Goal: Information Seeking & Learning: Learn about a topic

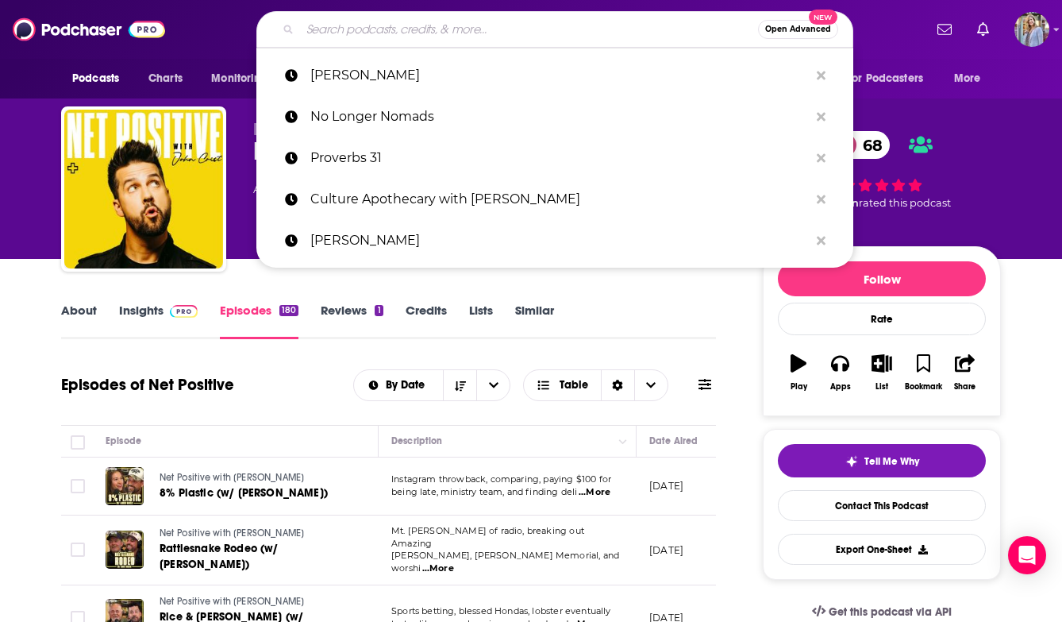
click at [387, 33] on input "Search podcasts, credits, & more..." at bounding box center [529, 29] width 458 height 25
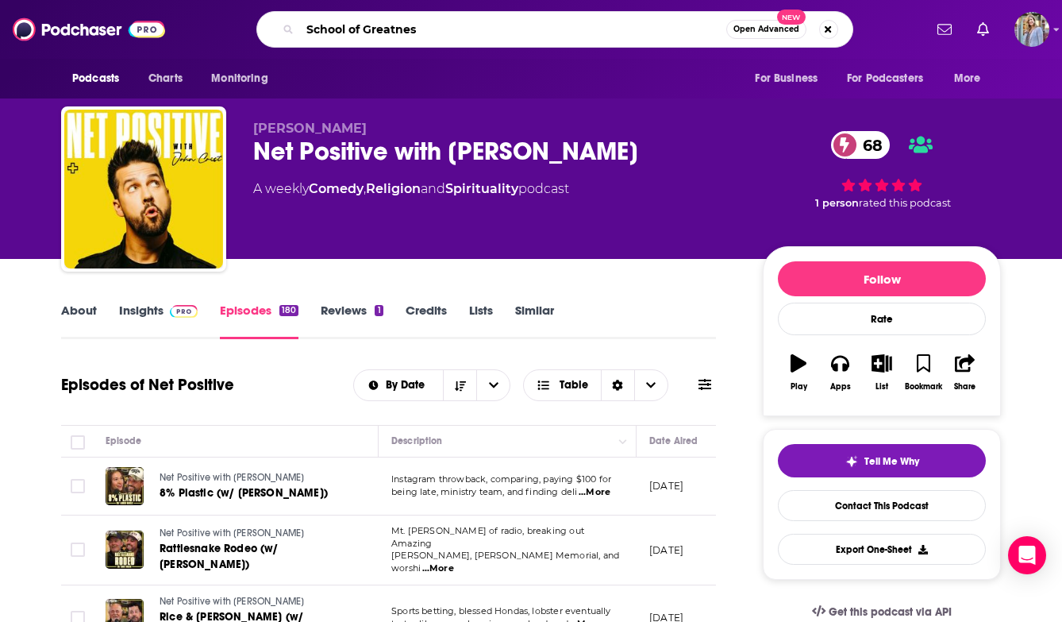
type input "School of Greatness"
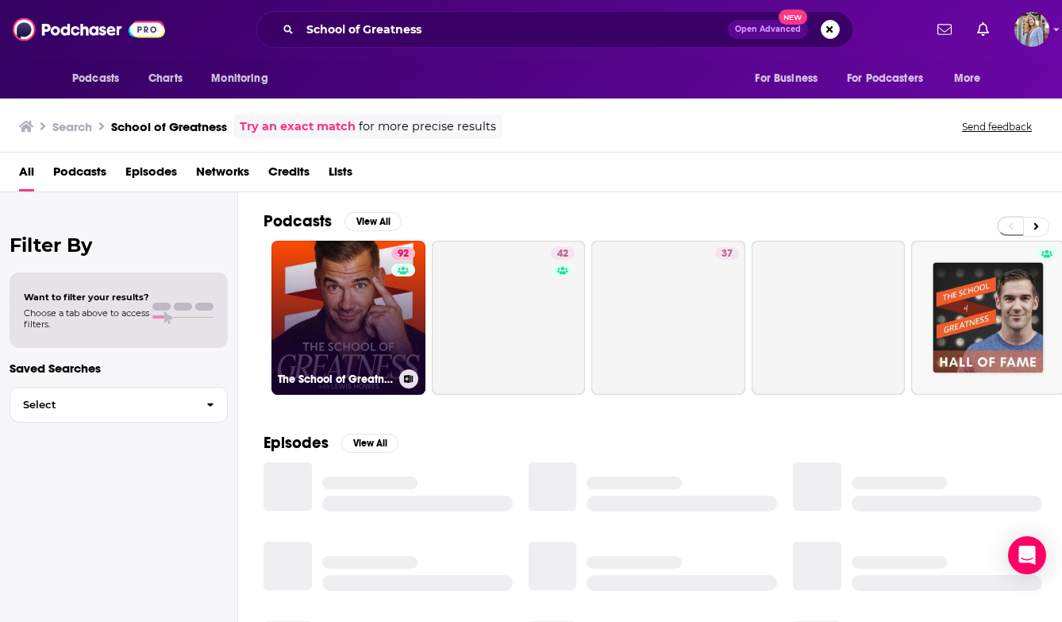
click at [354, 335] on link "92 The School of Greatness" at bounding box center [348, 318] width 154 height 154
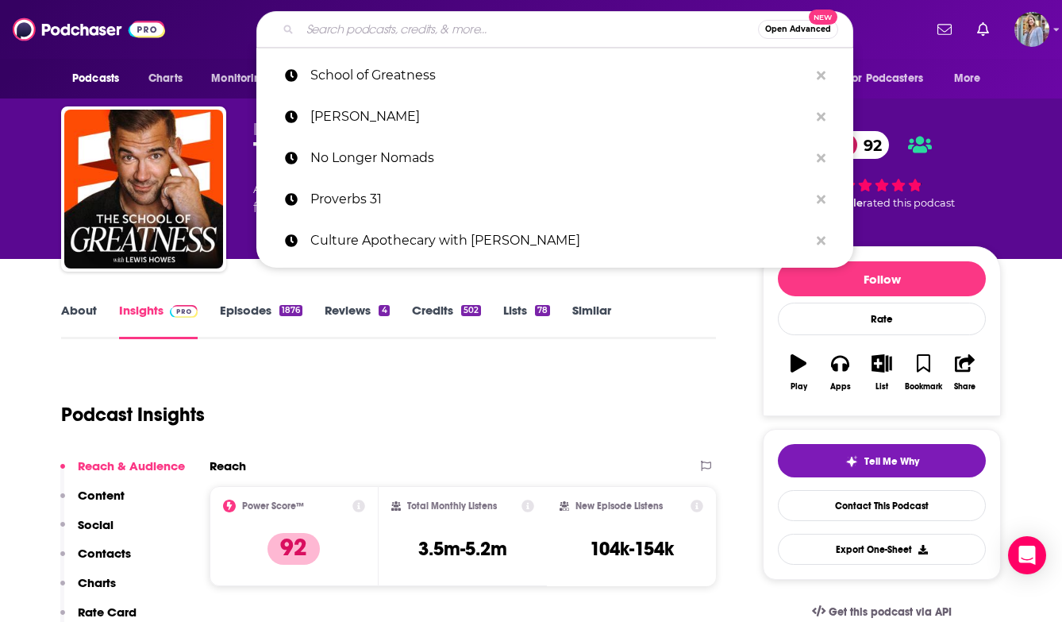
click at [324, 29] on input "Search podcasts, credits, & more..." at bounding box center [529, 29] width 458 height 25
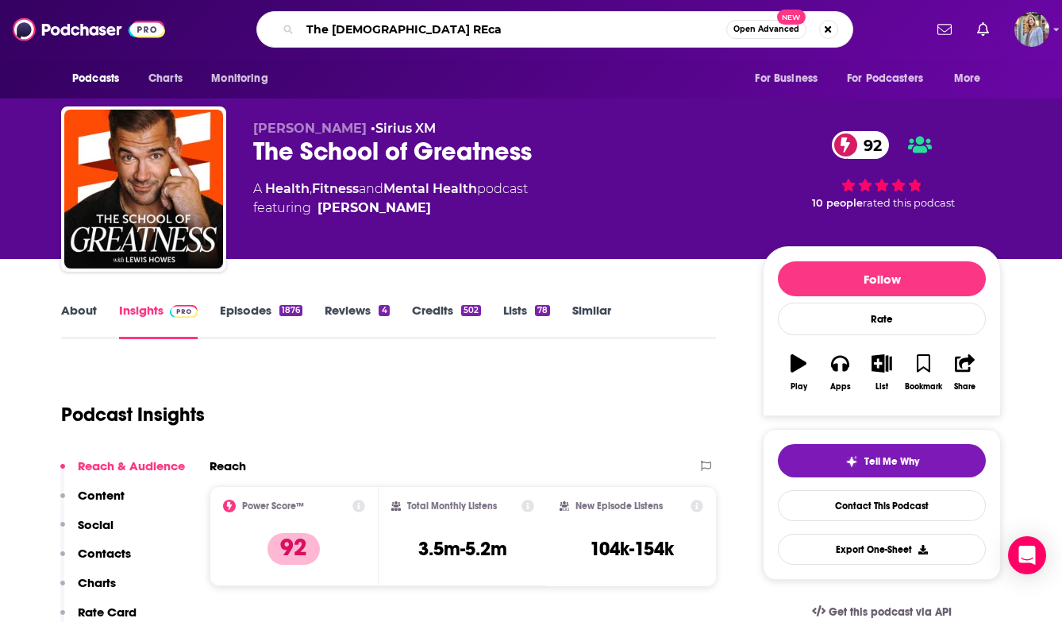
type input "The [DEMOGRAPHIC_DATA] REcap"
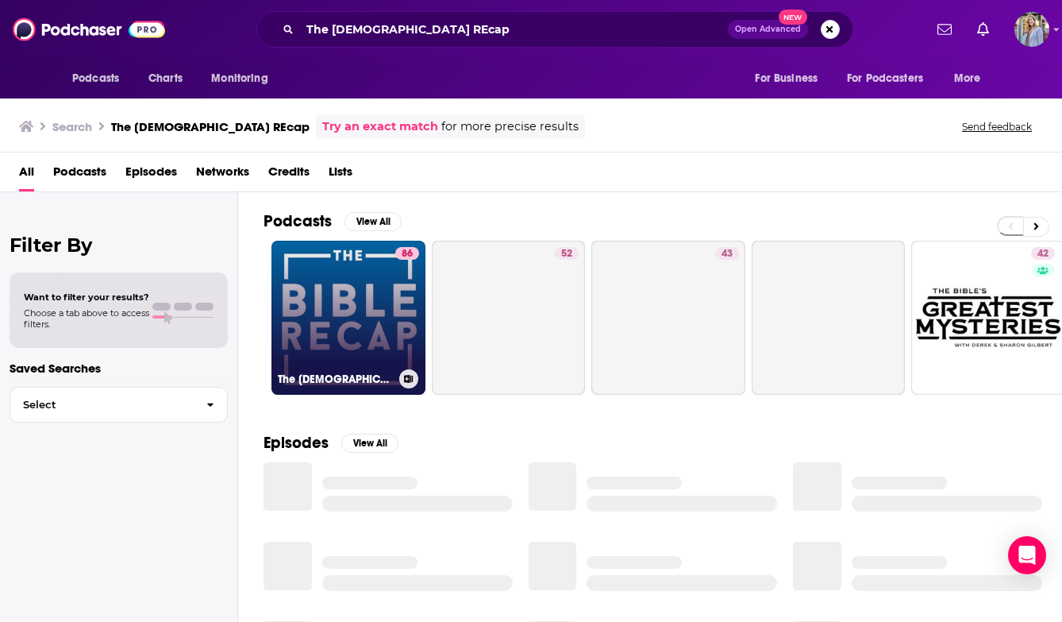
click at [335, 321] on link "86 The [DEMOGRAPHIC_DATA] Recap" at bounding box center [348, 318] width 154 height 154
